Goal: Entertainment & Leisure: Consume media (video, audio)

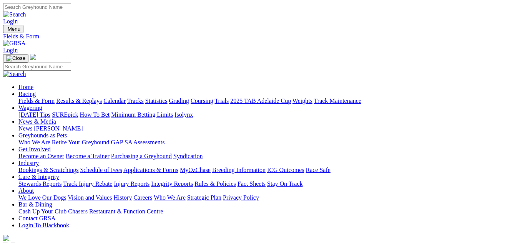
click at [102, 98] on link "Results & Replays" at bounding box center [79, 101] width 46 height 7
select select "QLD"
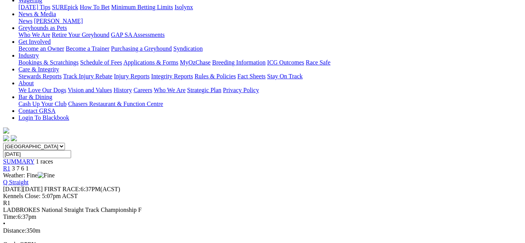
scroll to position [92, 0]
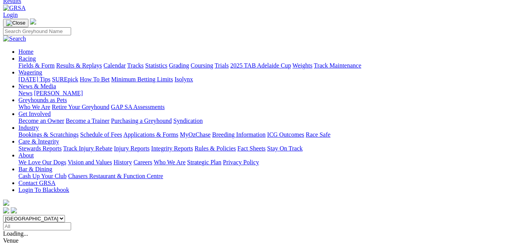
scroll to position [62, 0]
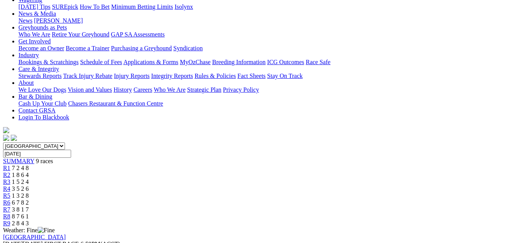
scroll to position [77, 0]
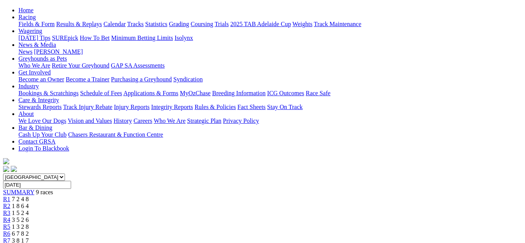
click at [29, 217] on span "3 5 2 6" at bounding box center [20, 220] width 17 height 7
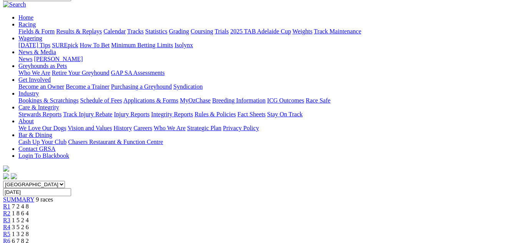
scroll to position [77, 0]
